Goal: Information Seeking & Learning: Learn about a topic

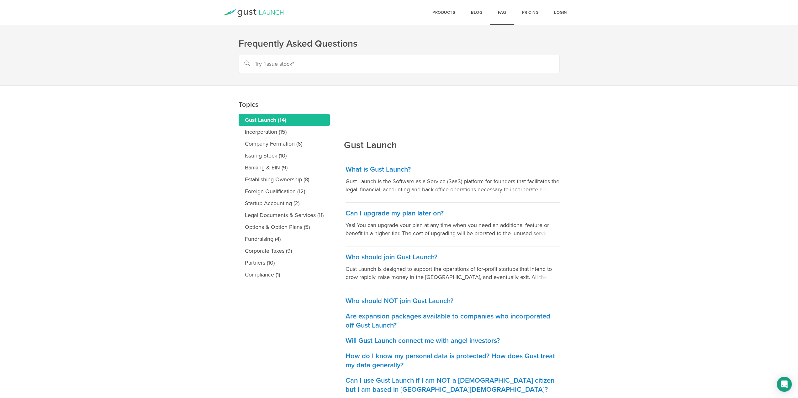
click at [271, 12] on icon at bounding box center [254, 13] width 60 height 8
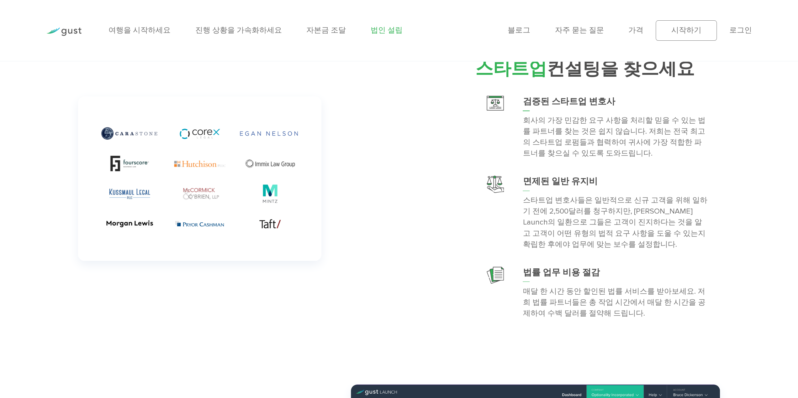
scroll to position [2236, 0]
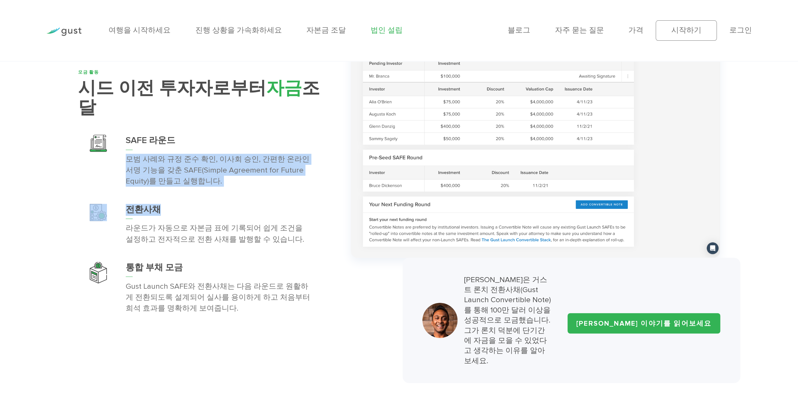
drag, startPoint x: 314, startPoint y: 138, endPoint x: 352, endPoint y: 239, distance: 107.1
click at [350, 232] on div "모금 활동 시드 이전 투자자 로부터 자금 조달 SAFE 라운드 전환사채" at bounding box center [399, 195] width 654 height 375
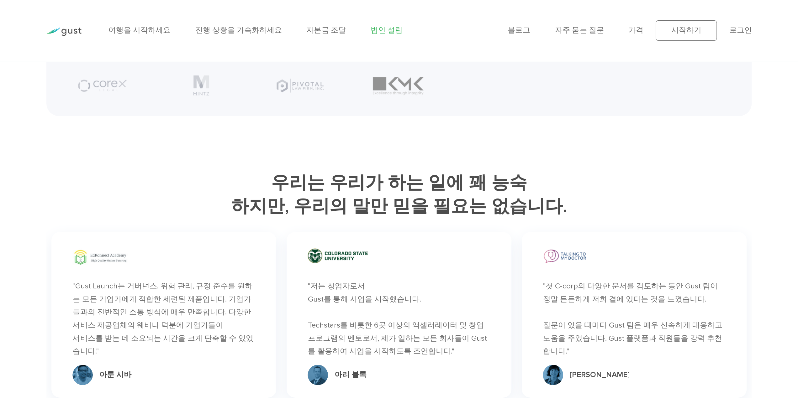
scroll to position [4159, 0]
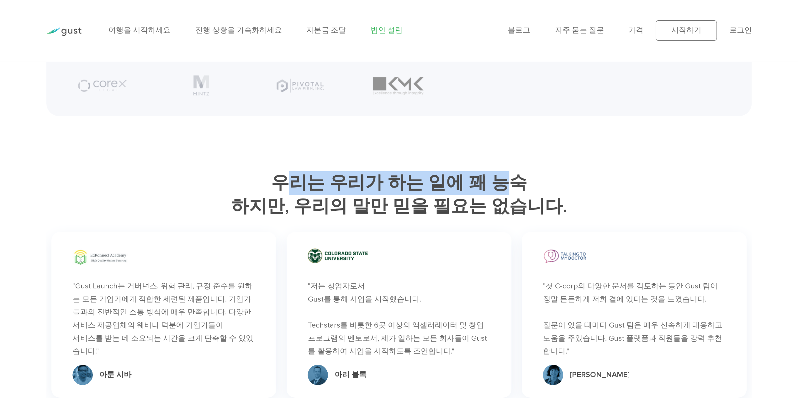
drag, startPoint x: 301, startPoint y: 166, endPoint x: 503, endPoint y: 177, distance: 201.8
click at [503, 177] on font "우리는 우리가 하는 일에 꽤 능숙" at bounding box center [399, 182] width 256 height 21
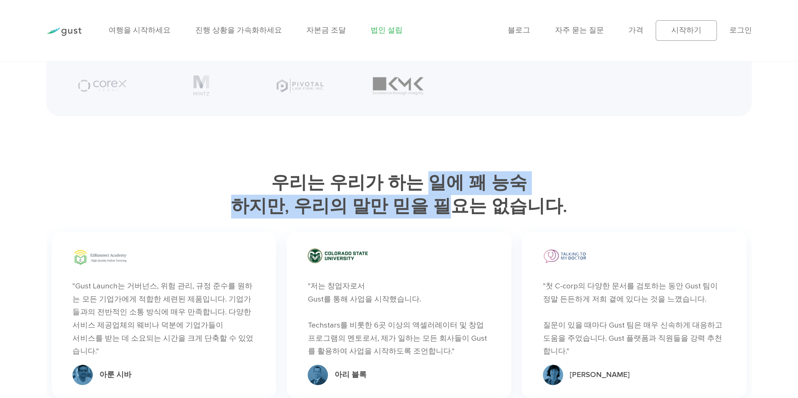
drag, startPoint x: 443, startPoint y: 181, endPoint x: 419, endPoint y: 150, distance: 38.9
click at [442, 203] on font "하지만, 우리의 말만 믿을 필요는 없습니다." at bounding box center [399, 206] width 336 height 21
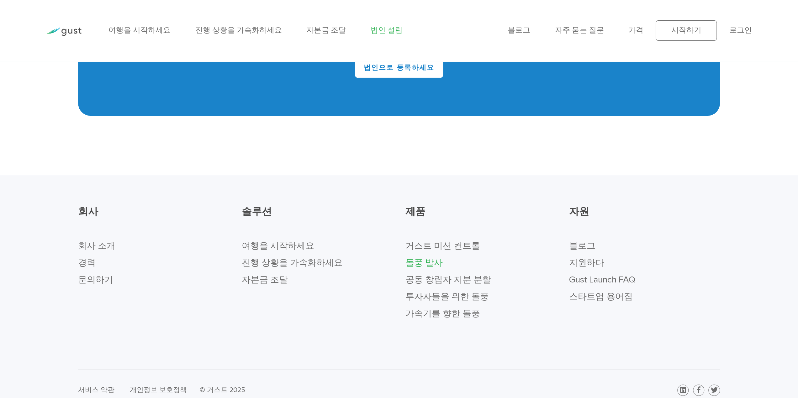
scroll to position [5121, 0]
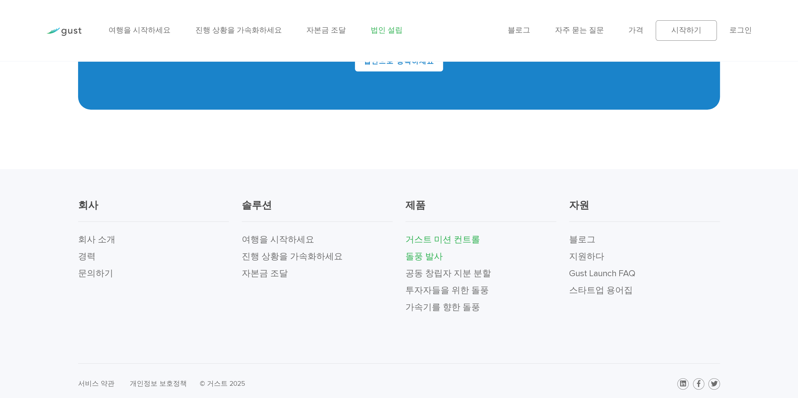
click at [448, 235] on font "거스트 미션 컨트롤" at bounding box center [442, 240] width 75 height 11
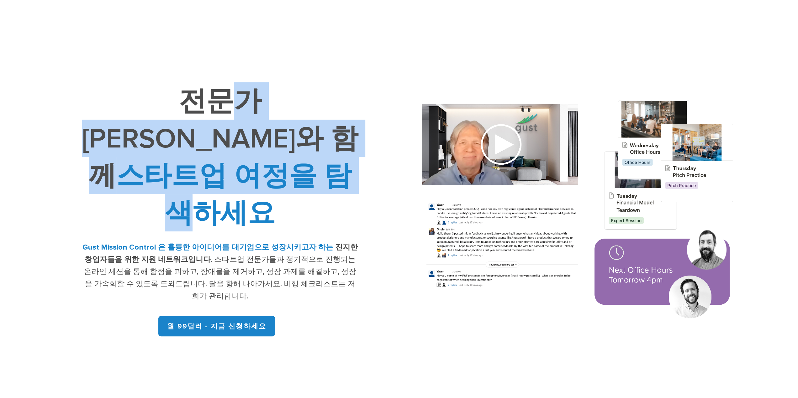
drag, startPoint x: 143, startPoint y: 114, endPoint x: 321, endPoint y: 145, distance: 181.1
click at [321, 145] on font "전문가 [PERSON_NAME]와 함께 스타트업 여정을 탐색하세요" at bounding box center [220, 157] width 276 height 145
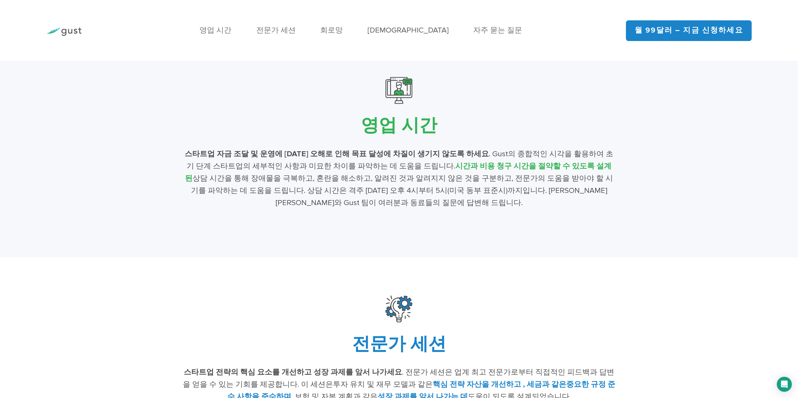
scroll to position [1526, 0]
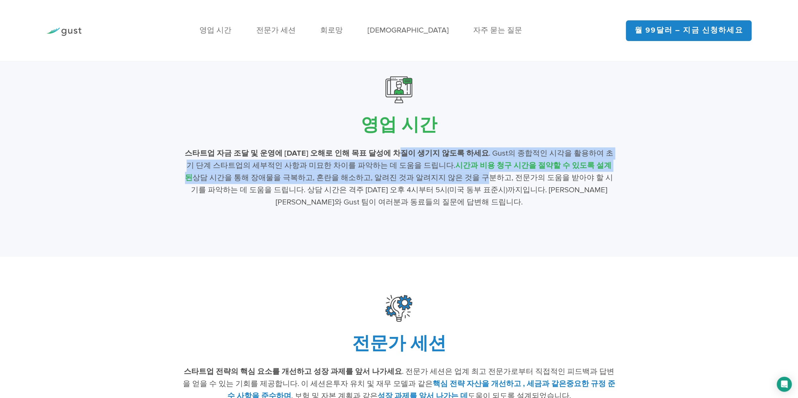
drag, startPoint x: 404, startPoint y: 150, endPoint x: 415, endPoint y: 170, distance: 23.1
click at [415, 170] on div "스타트업 자금 조달 및 운영에 [DATE] 오해로 인해 목표 달성에 차질이 생기지 않도록 하세요 . Gust의 종합적인 시각을 활용하여 초기 …" at bounding box center [399, 178] width 435 height 61
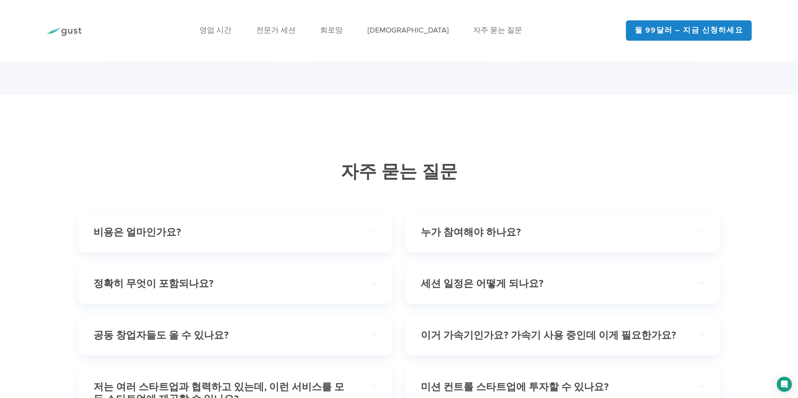
scroll to position [2361, 0]
click at [343, 32] on font "회로망" at bounding box center [331, 30] width 23 height 9
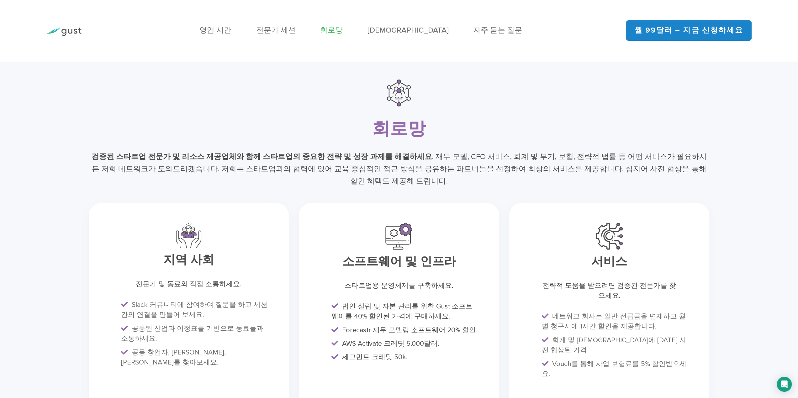
scroll to position [1971, 0]
